Goal: Task Accomplishment & Management: Use online tool/utility

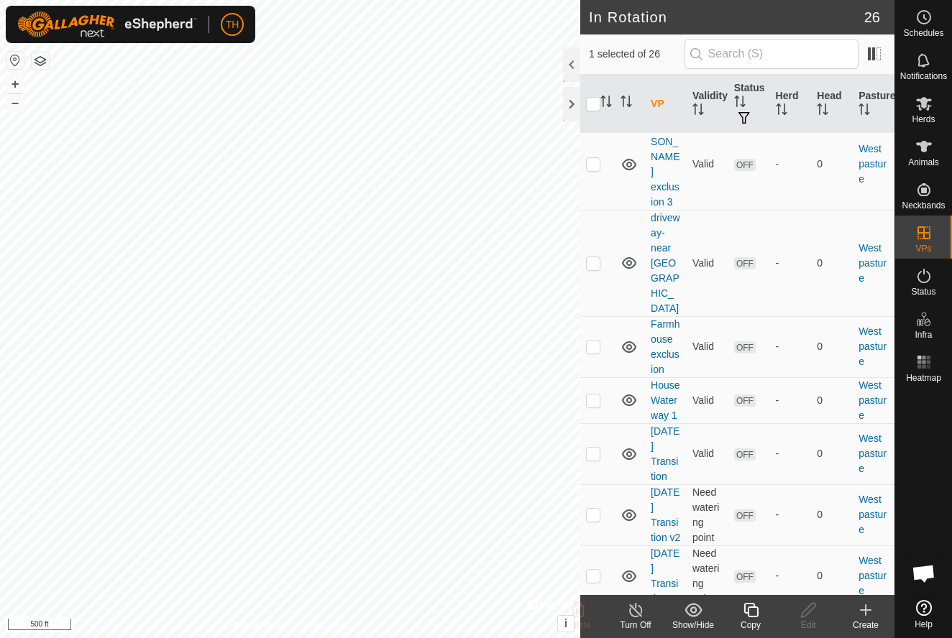
scroll to position [1229, 0]
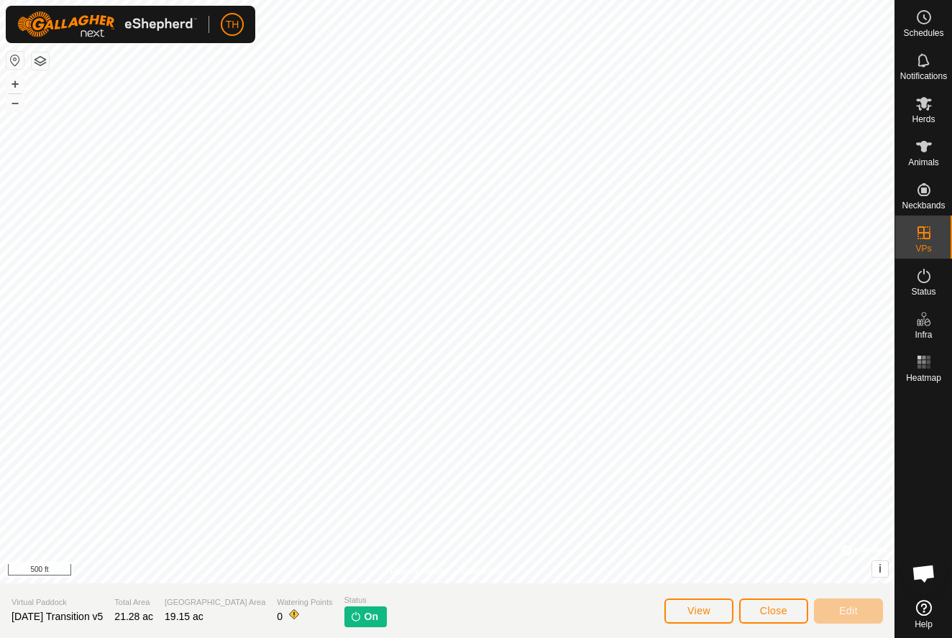
click at [770, 610] on span "Close" at bounding box center [773, 611] width 27 height 12
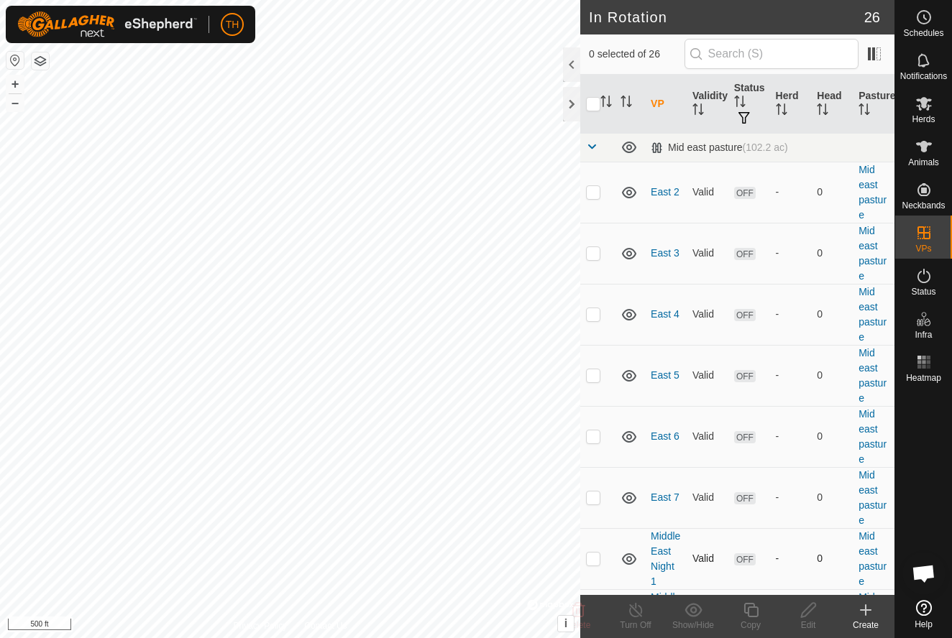
checkbox input "true"
click at [754, 611] on icon at bounding box center [751, 610] width 18 height 17
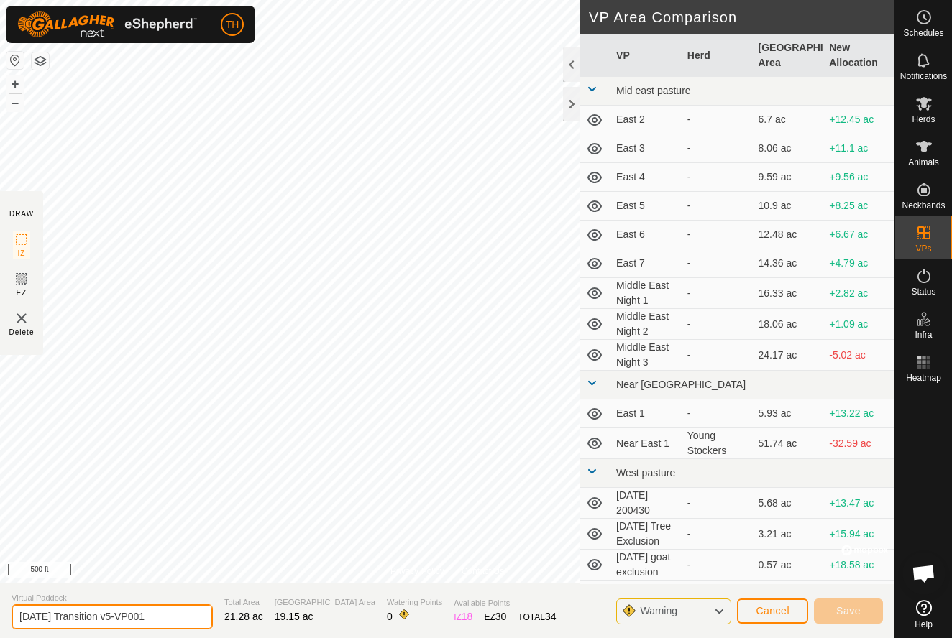
click at [158, 618] on input "[DATE] Transition v5-VP001" at bounding box center [112, 617] width 201 height 25
type input "[DATE] Transition"
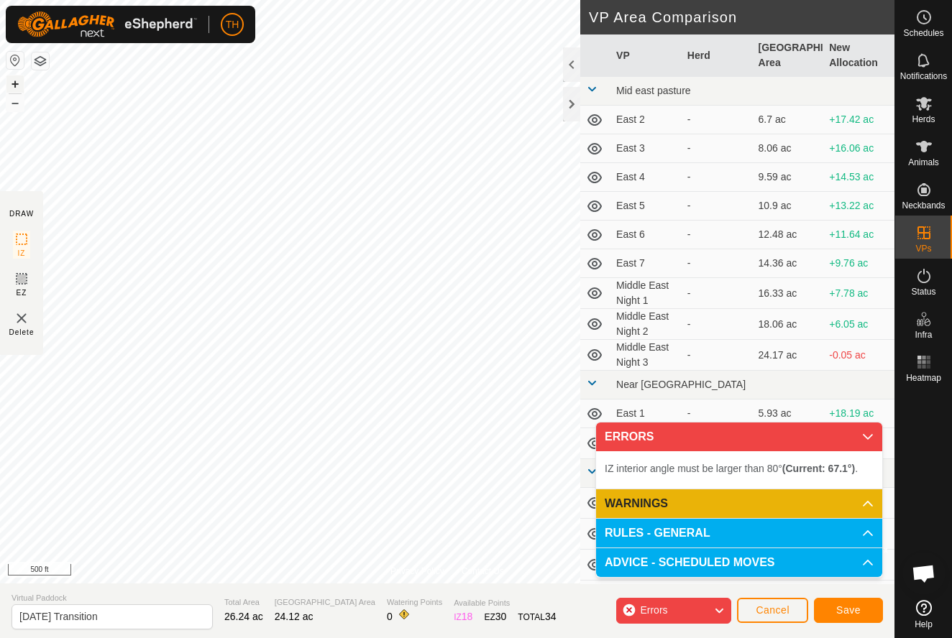
click at [17, 81] on button "+" at bounding box center [14, 83] width 17 height 17
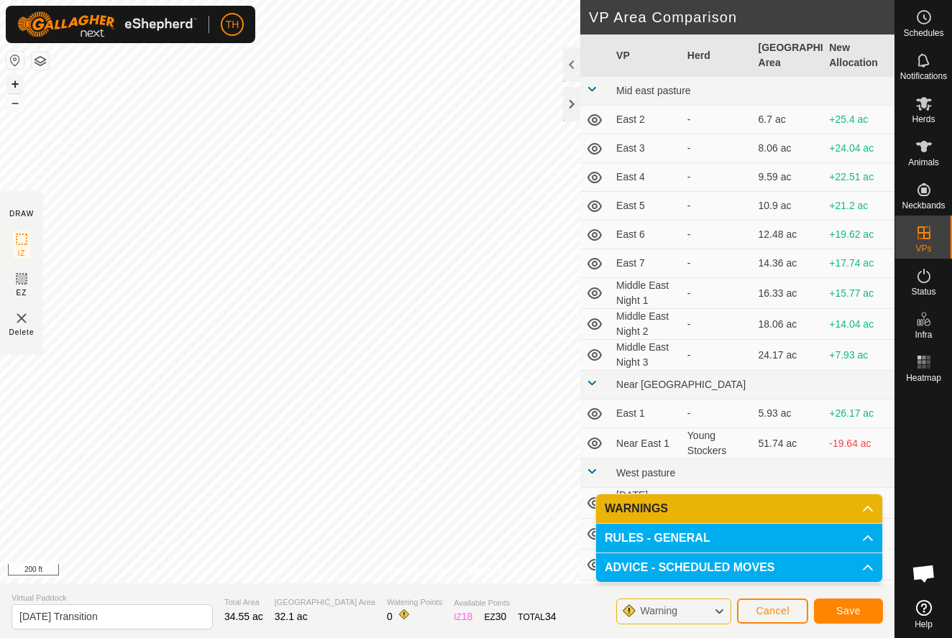
click at [12, 86] on button "+" at bounding box center [14, 83] width 17 height 17
click at [17, 85] on button "+" at bounding box center [14, 83] width 17 height 17
click at [853, 610] on span "Save" at bounding box center [848, 611] width 24 height 12
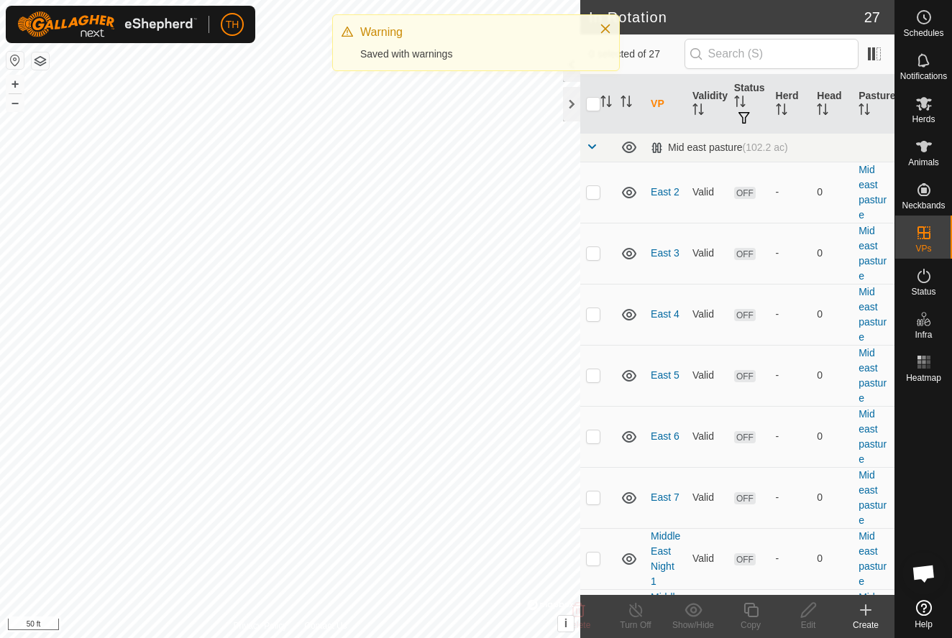
click at [927, 151] on icon at bounding box center [923, 146] width 17 height 17
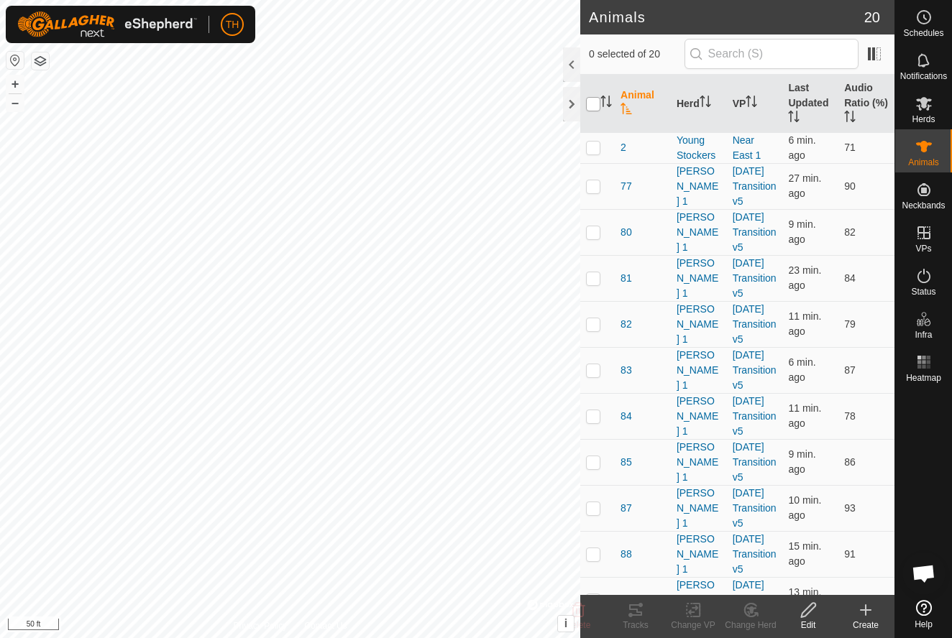
click at [595, 99] on input "checkbox" at bounding box center [593, 104] width 14 height 14
checkbox input "true"
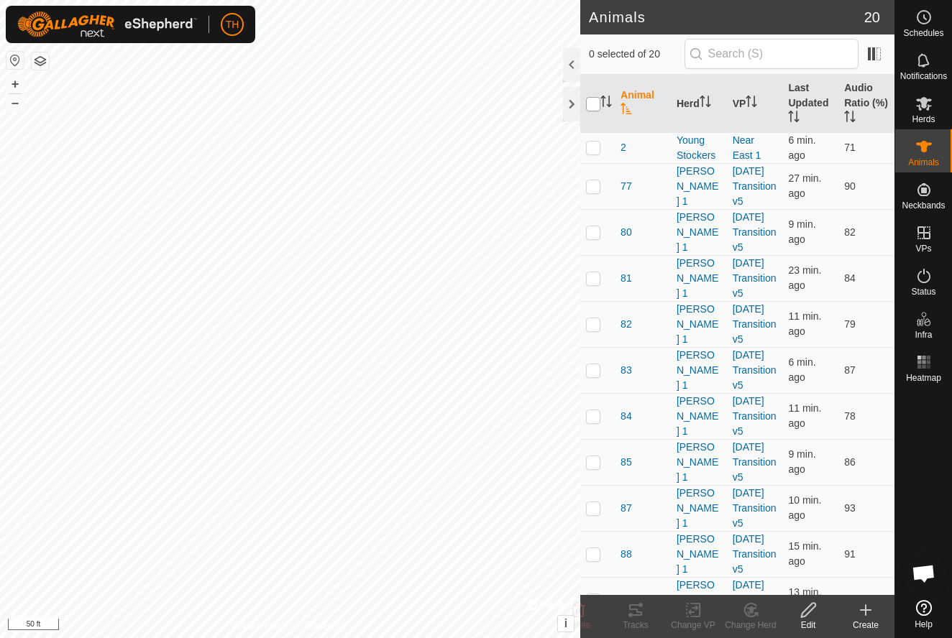
checkbox input "true"
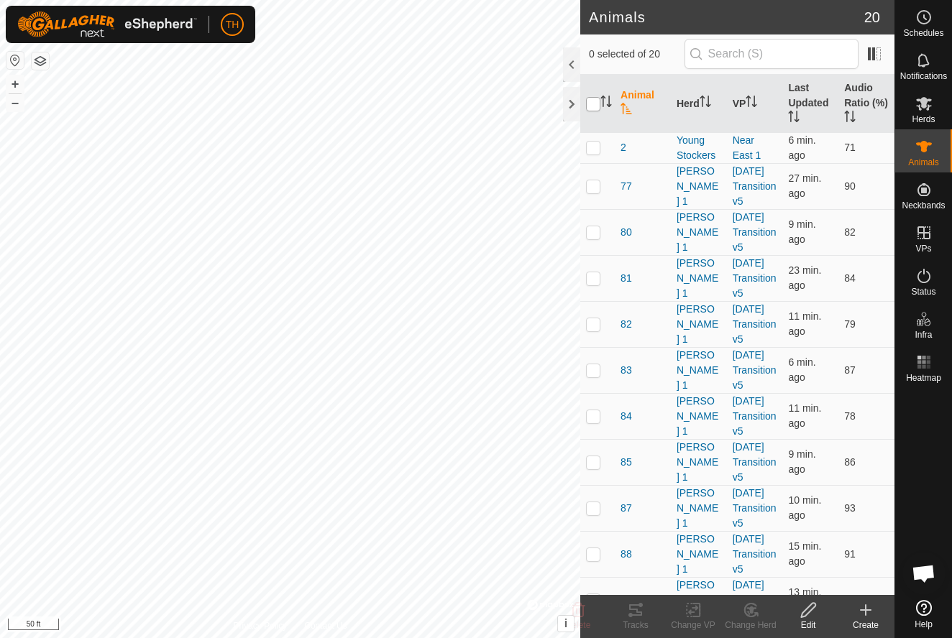
checkbox input "true"
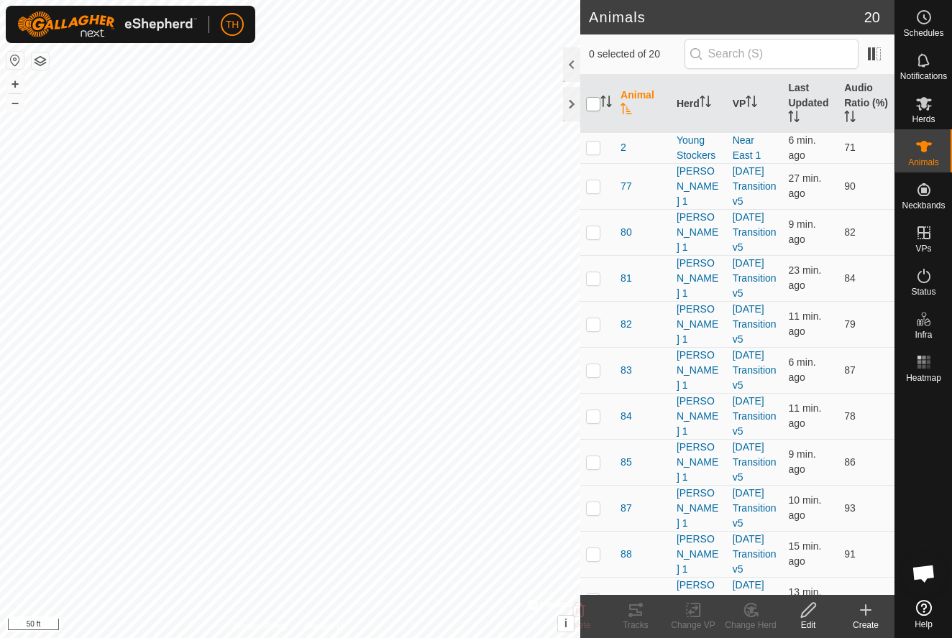
checkbox input "true"
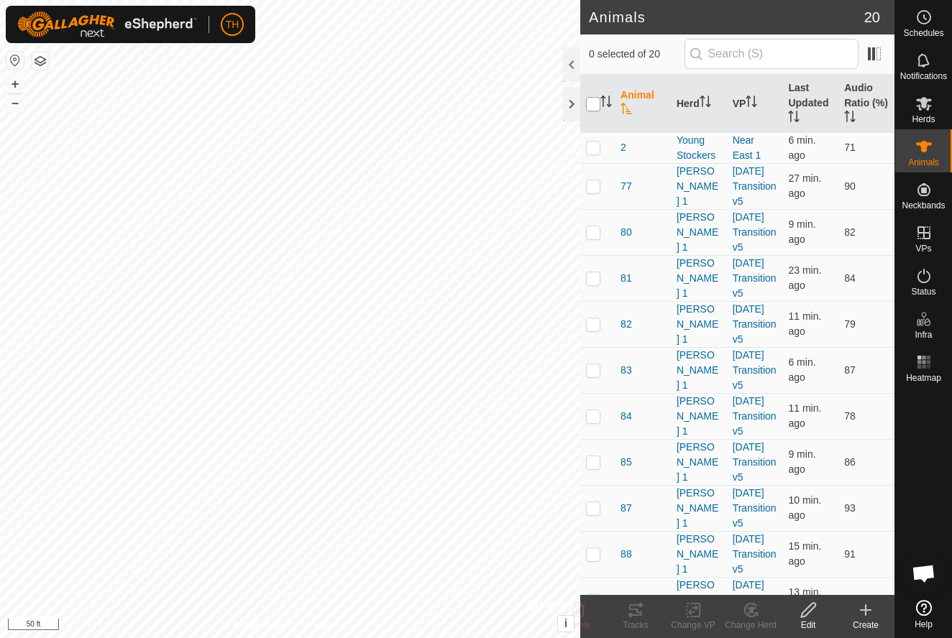
checkbox input "true"
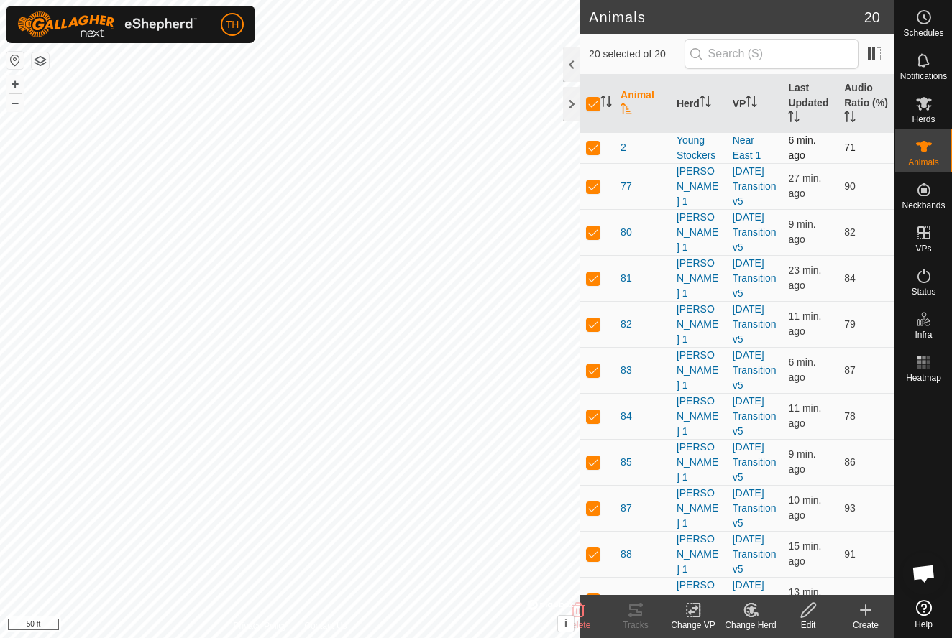
click at [593, 148] on p-checkbox at bounding box center [593, 148] width 14 height 12
checkbox input "false"
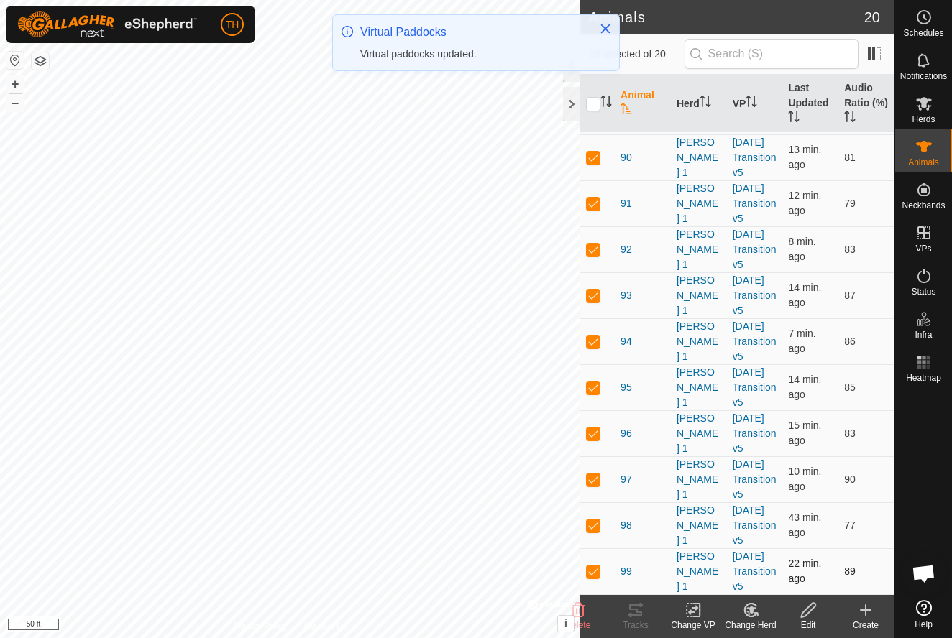
scroll to position [443, 0]
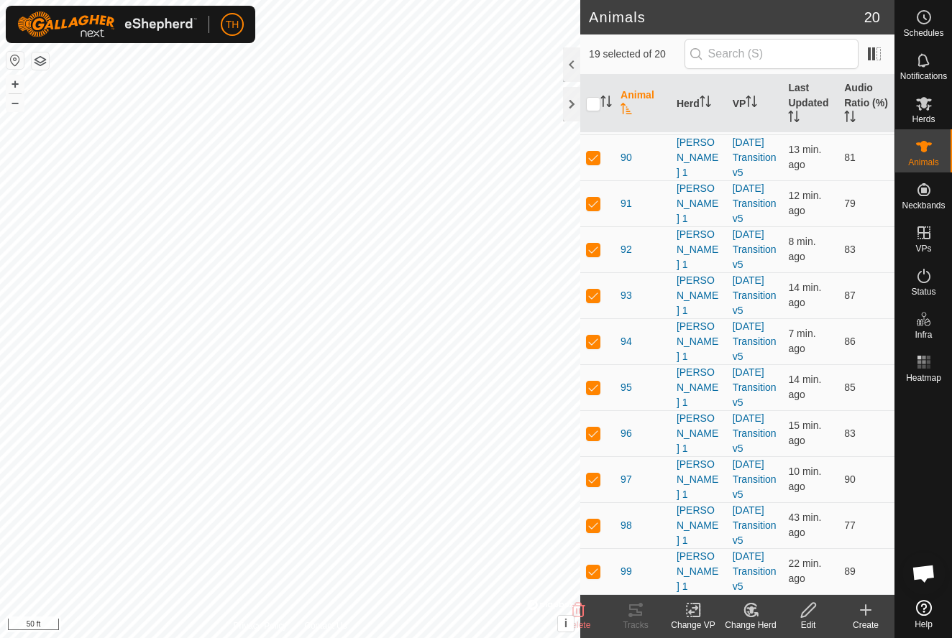
click at [691, 614] on icon at bounding box center [693, 610] width 10 height 9
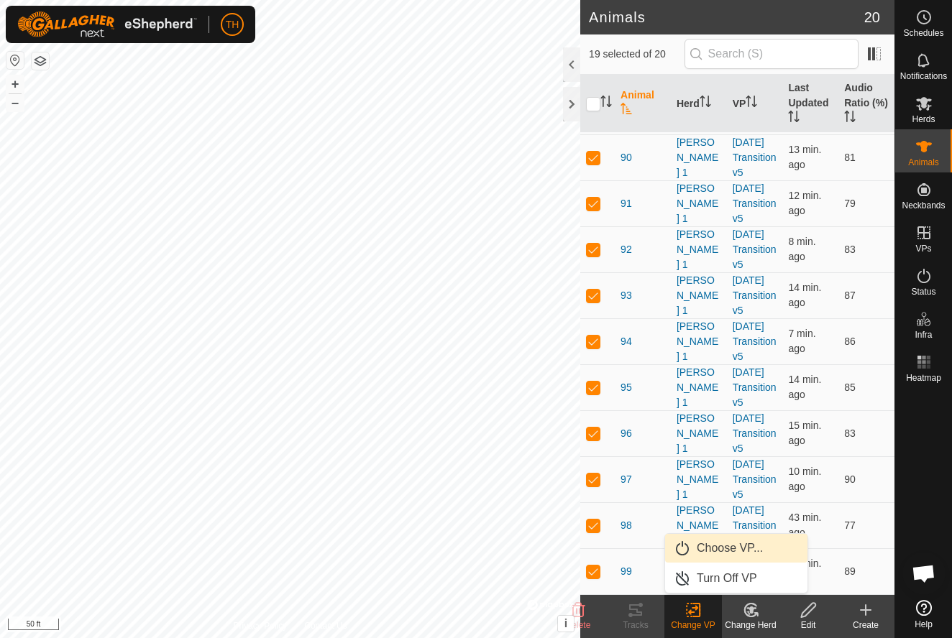
click at [734, 546] on span "Choose VP..." at bounding box center [730, 548] width 66 height 17
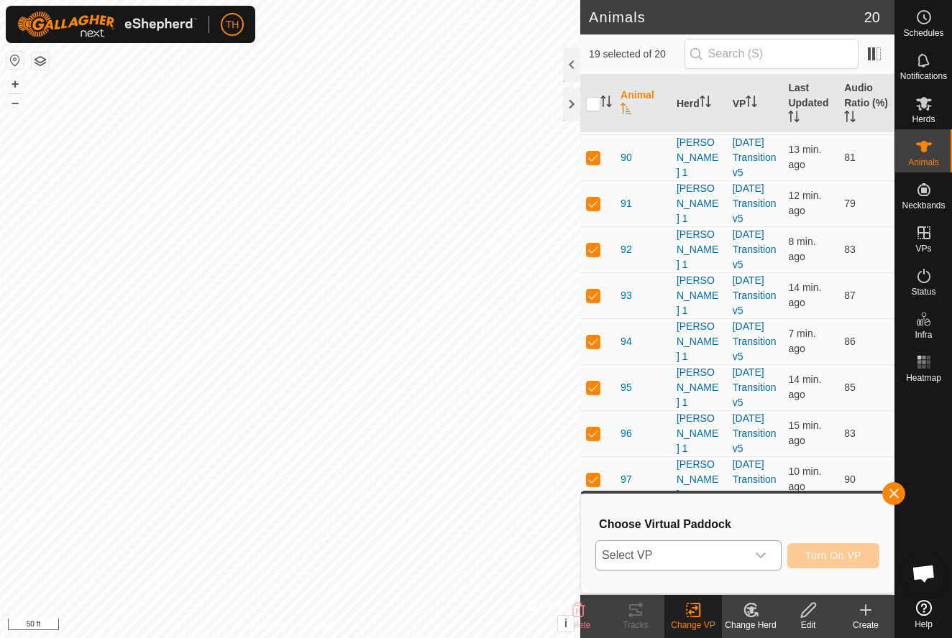
click at [706, 559] on span "Select VP" at bounding box center [671, 555] width 150 height 29
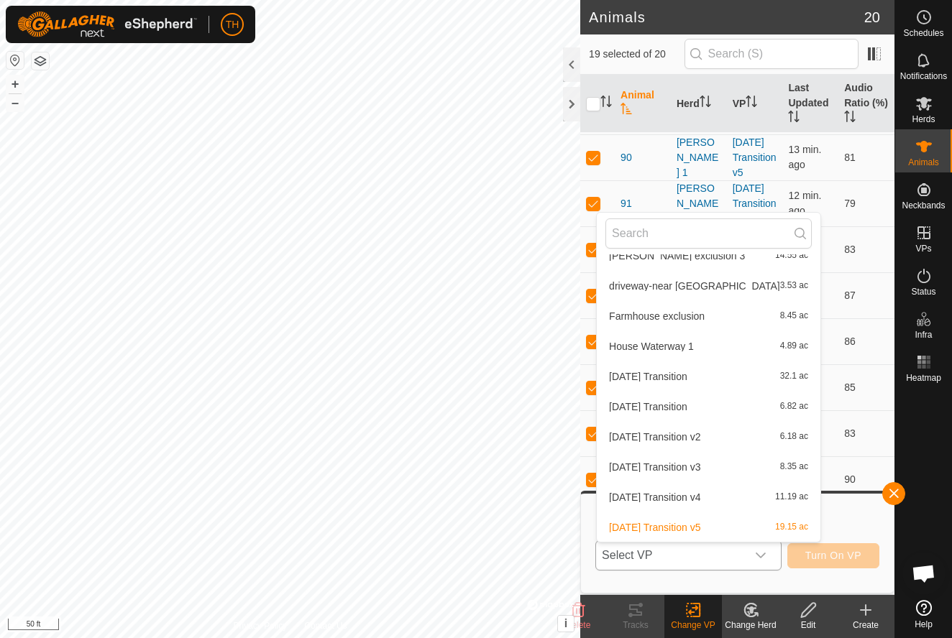
scroll to position [625, 0]
click at [662, 378] on span "[DATE] Transition" at bounding box center [648, 377] width 78 height 10
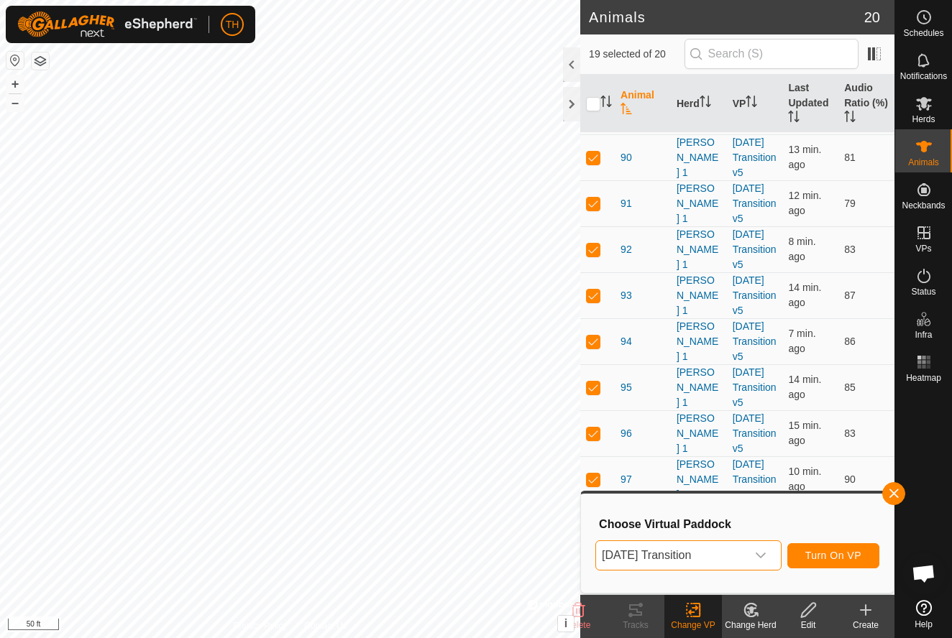
click at [832, 555] on span "Turn On VP" at bounding box center [833, 556] width 56 height 12
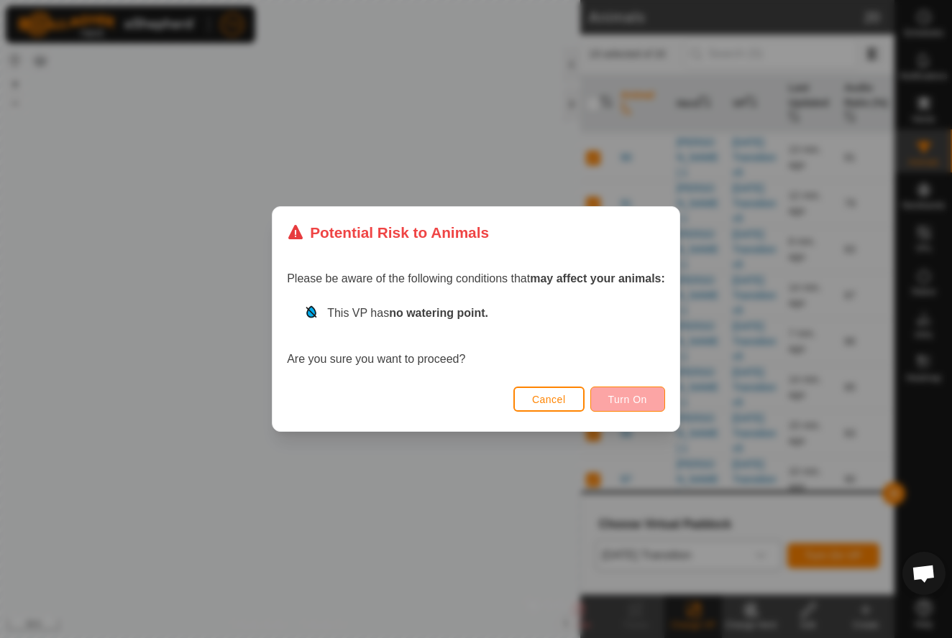
click at [636, 394] on span "Turn On" at bounding box center [627, 400] width 39 height 12
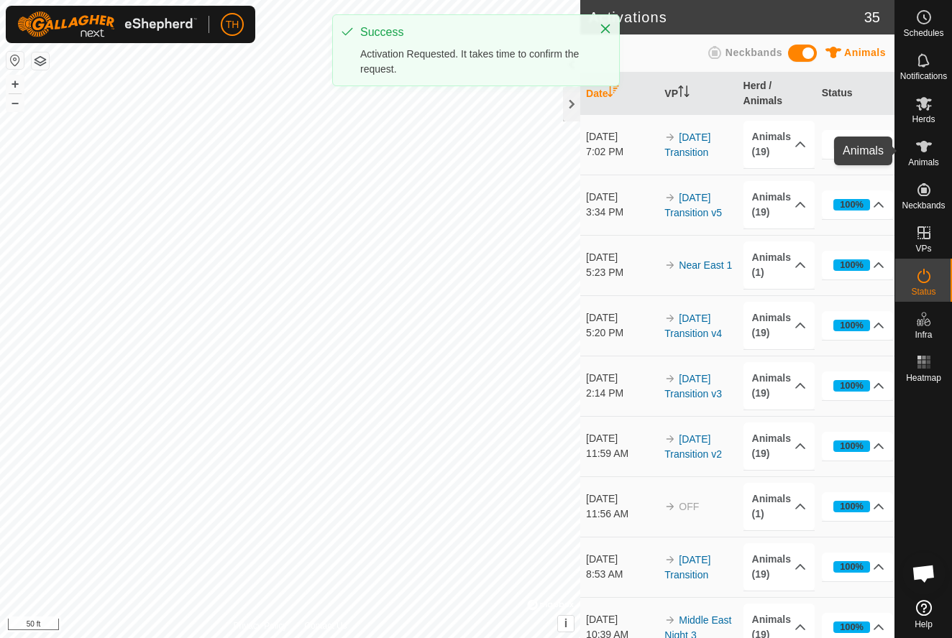
click at [928, 155] on icon at bounding box center [923, 146] width 17 height 17
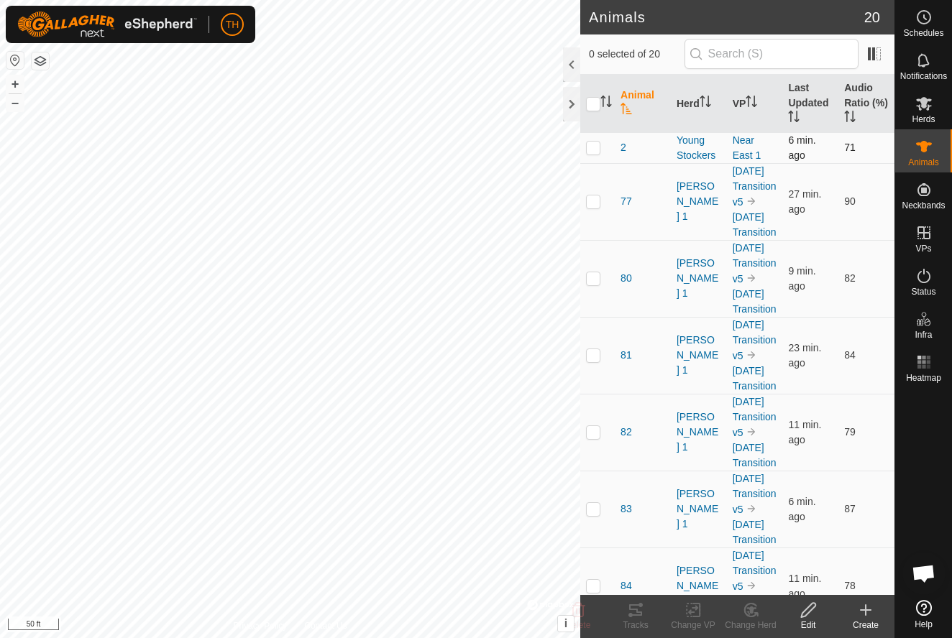
click at [595, 148] on p-checkbox at bounding box center [593, 148] width 14 height 12
click at [640, 613] on icon at bounding box center [635, 611] width 13 height 12
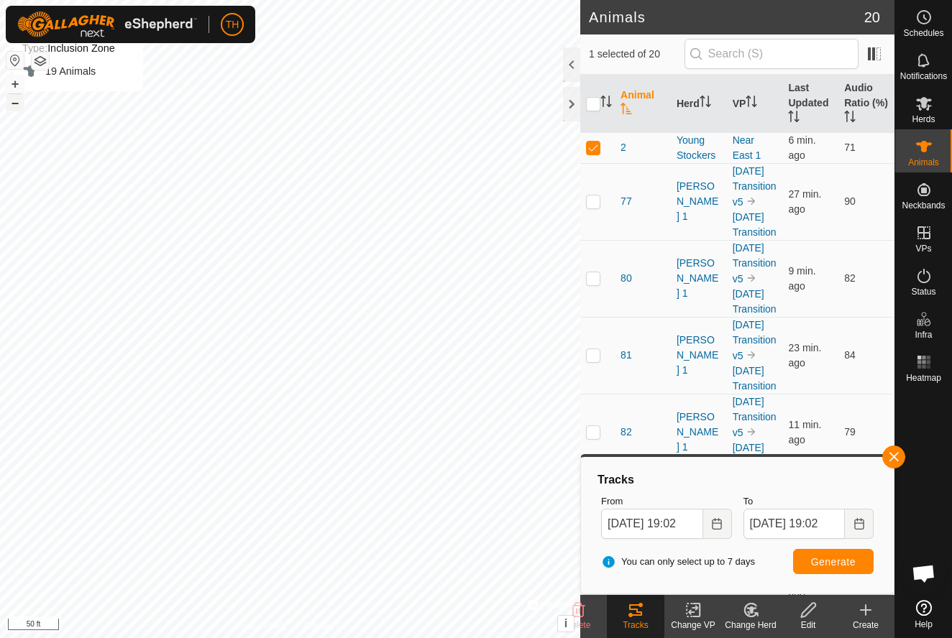
click at [16, 106] on button "–" at bounding box center [14, 102] width 17 height 17
click at [318, 638] on html "TH Schedules Notifications Herds Animals Neckbands VPs Status Infra Heatmap Hel…" at bounding box center [476, 319] width 952 height 638
click at [17, 104] on button "–" at bounding box center [14, 102] width 17 height 17
click at [17, 83] on button "+" at bounding box center [14, 83] width 17 height 17
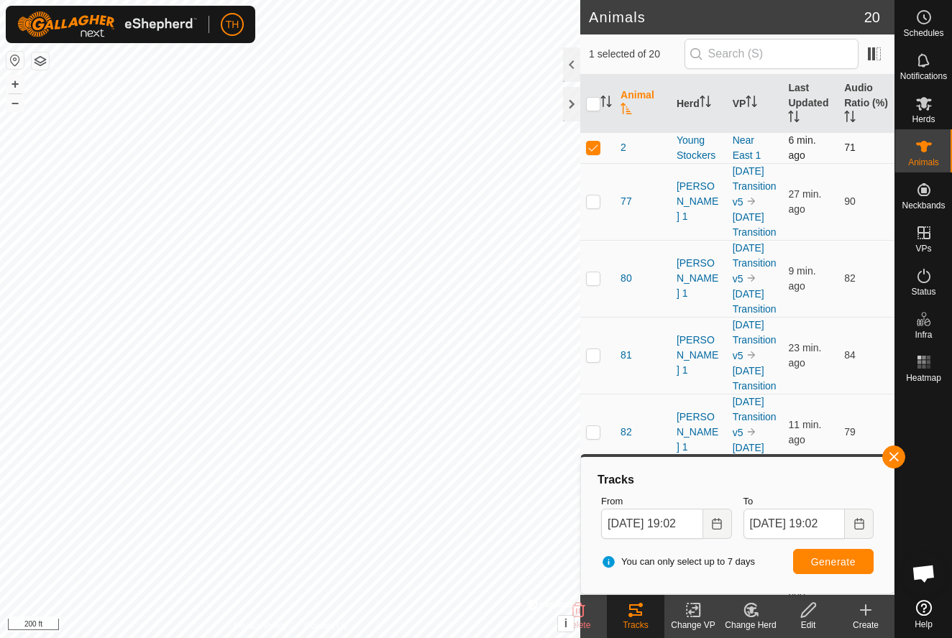
click at [594, 150] on p-checkbox at bounding box center [593, 148] width 14 height 12
checkbox input "false"
click at [592, 205] on p-checkbox at bounding box center [593, 202] width 14 height 12
click at [840, 563] on span "Generate" at bounding box center [833, 562] width 45 height 12
click at [856, 90] on th "Audio Ratio (%)" at bounding box center [866, 104] width 56 height 58
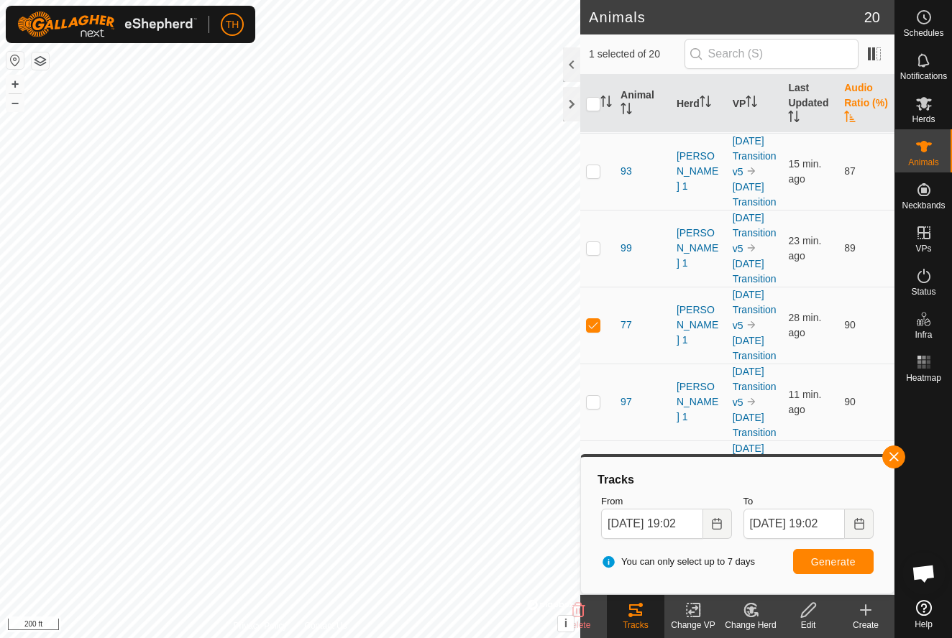
scroll to position [1030, 0]
click at [595, 328] on p-checkbox at bounding box center [593, 325] width 14 height 12
checkbox input "false"
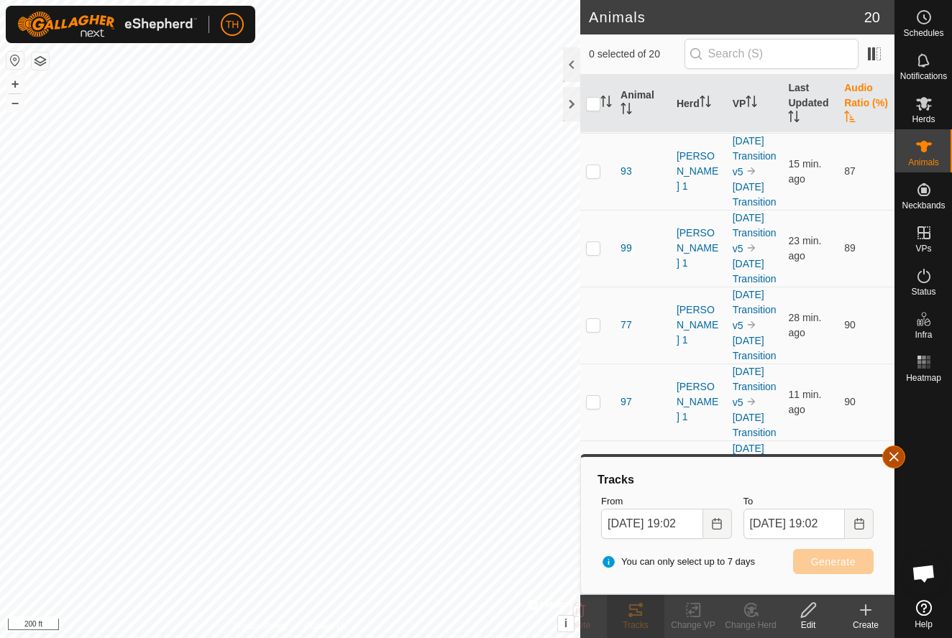
click at [895, 457] on span "button" at bounding box center [894, 457] width 12 height 12
